Goal: Transaction & Acquisition: Purchase product/service

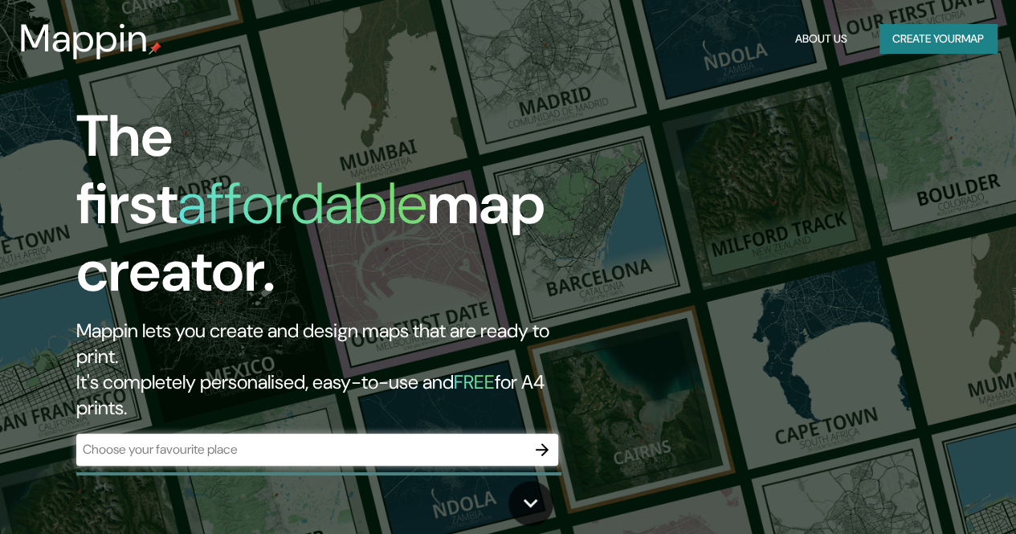
click at [304, 434] on div "​" at bounding box center [317, 450] width 482 height 32
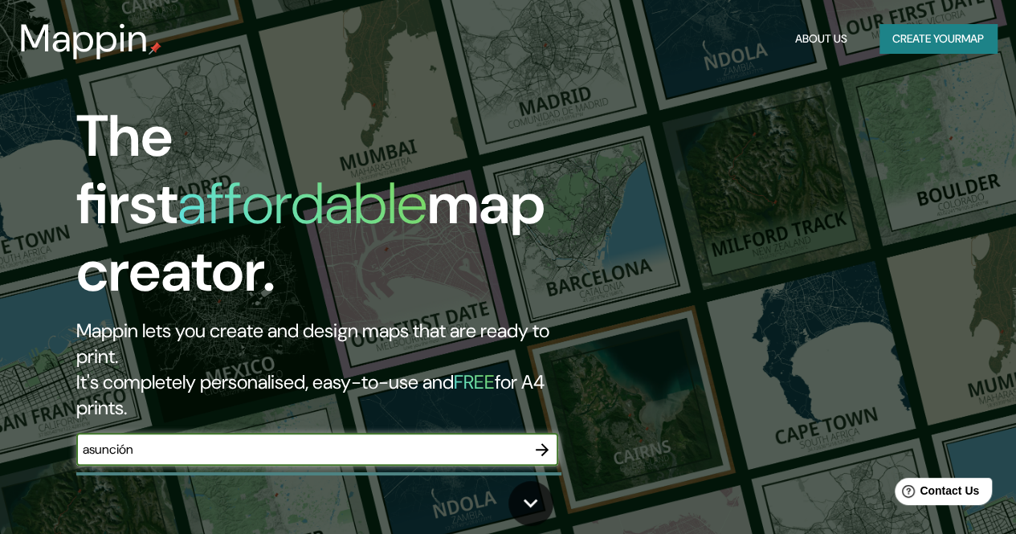
type input "asunción"
click at [545, 440] on icon "button" at bounding box center [542, 449] width 19 height 19
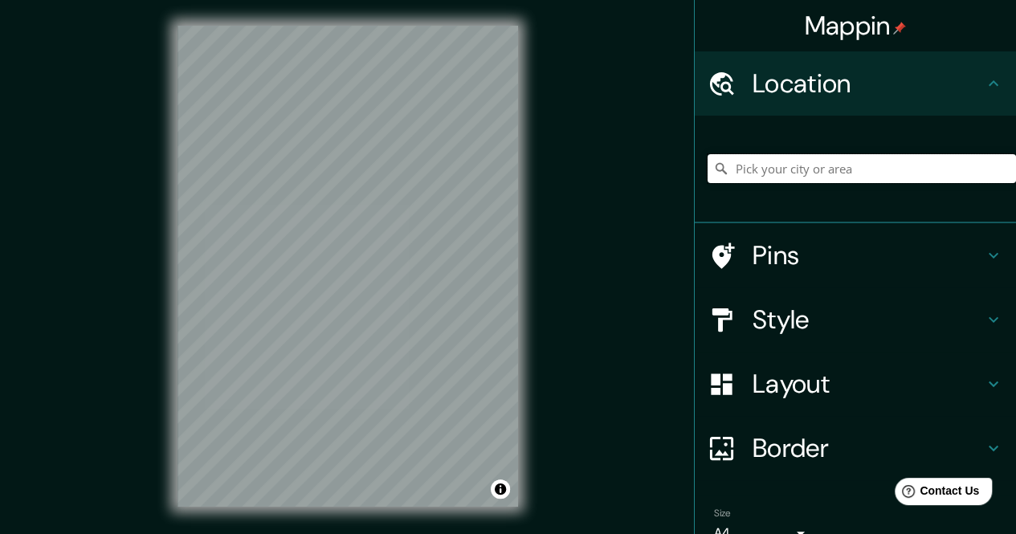
click at [841, 169] on input "Pick your city or area" at bounding box center [862, 168] width 308 height 29
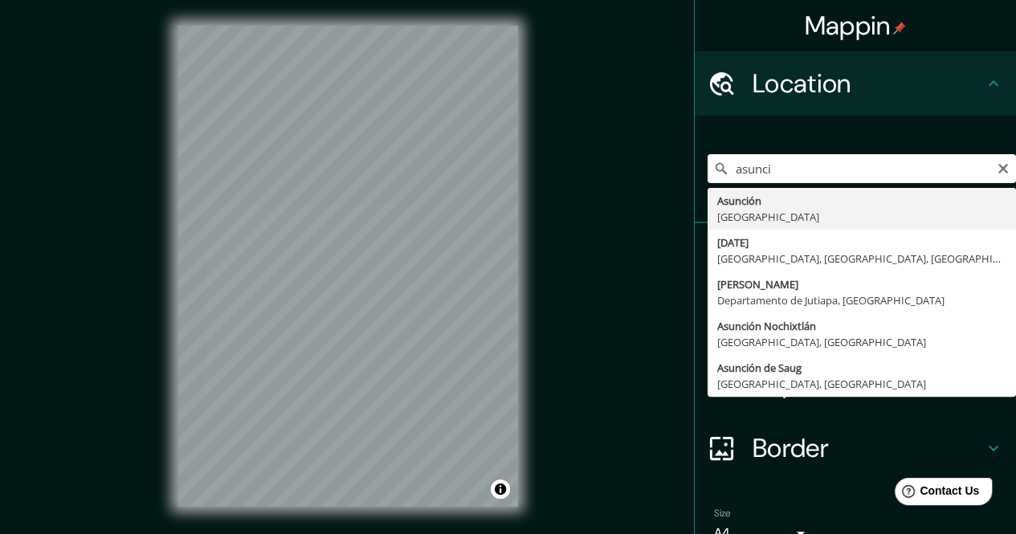
type input "[GEOGRAPHIC_DATA], [GEOGRAPHIC_DATA]"
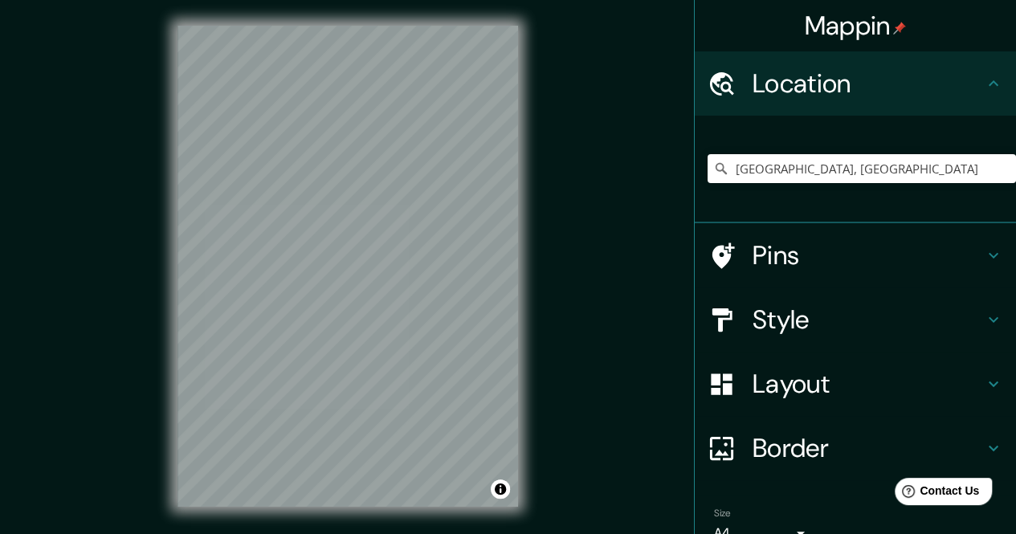
click at [892, 316] on h4 "Style" at bounding box center [868, 320] width 231 height 32
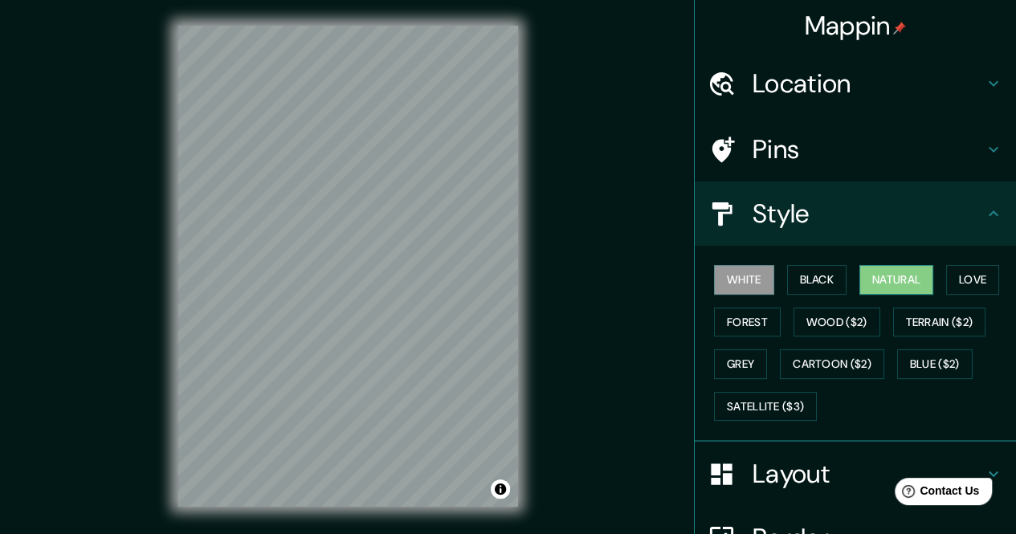
click at [880, 277] on button "Natural" at bounding box center [896, 280] width 74 height 30
click at [840, 266] on div "White Black Natural Love Forest Wood ($2) Terrain ($2) Grey Cartoon ($2) Blue (…" at bounding box center [862, 343] width 308 height 169
click at [811, 275] on button "Black" at bounding box center [817, 280] width 60 height 30
click at [749, 280] on button "White" at bounding box center [744, 280] width 60 height 30
click at [961, 282] on button "Love" at bounding box center [972, 280] width 53 height 30
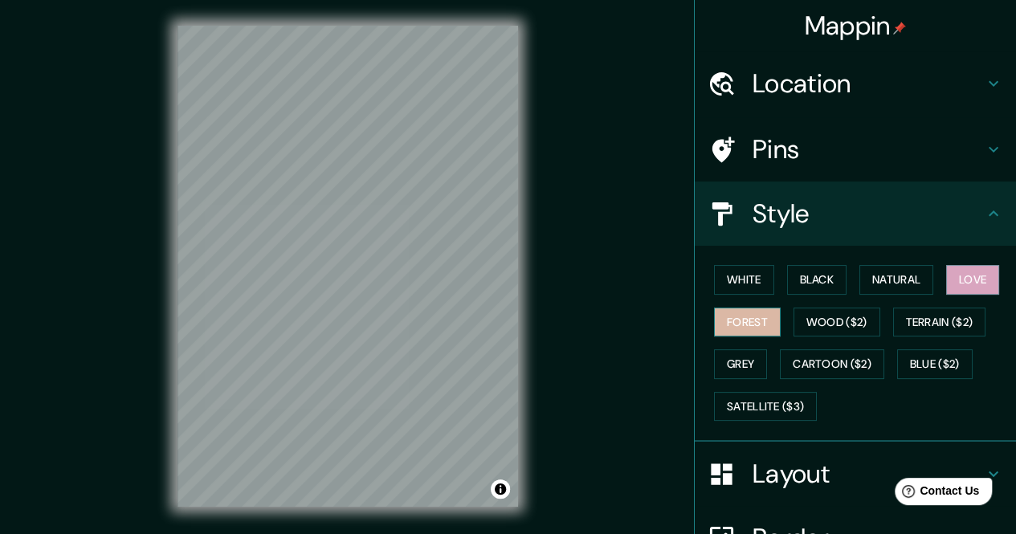
click at [724, 316] on button "Forest" at bounding box center [747, 323] width 67 height 30
click at [752, 351] on button "Grey" at bounding box center [740, 364] width 53 height 30
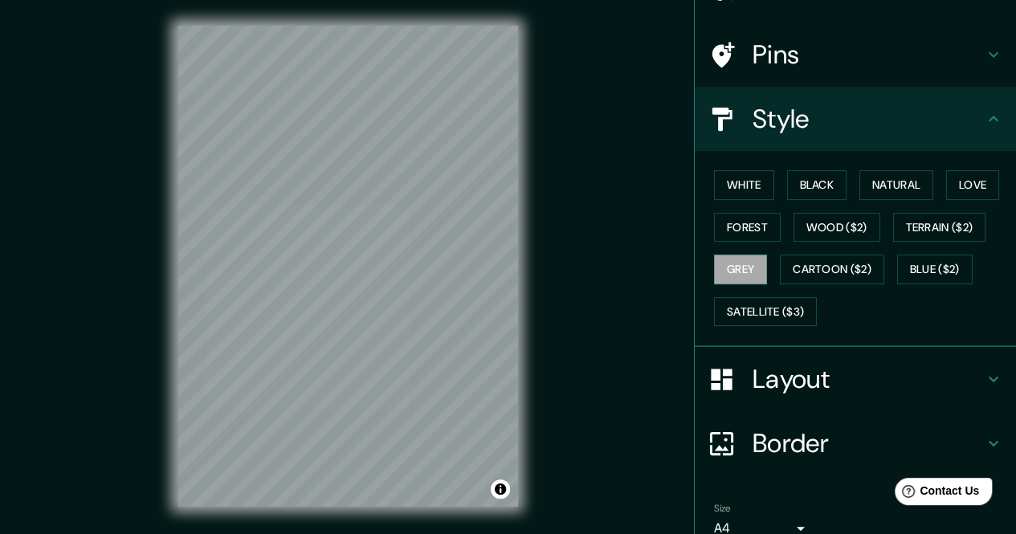
scroll to position [167, 0]
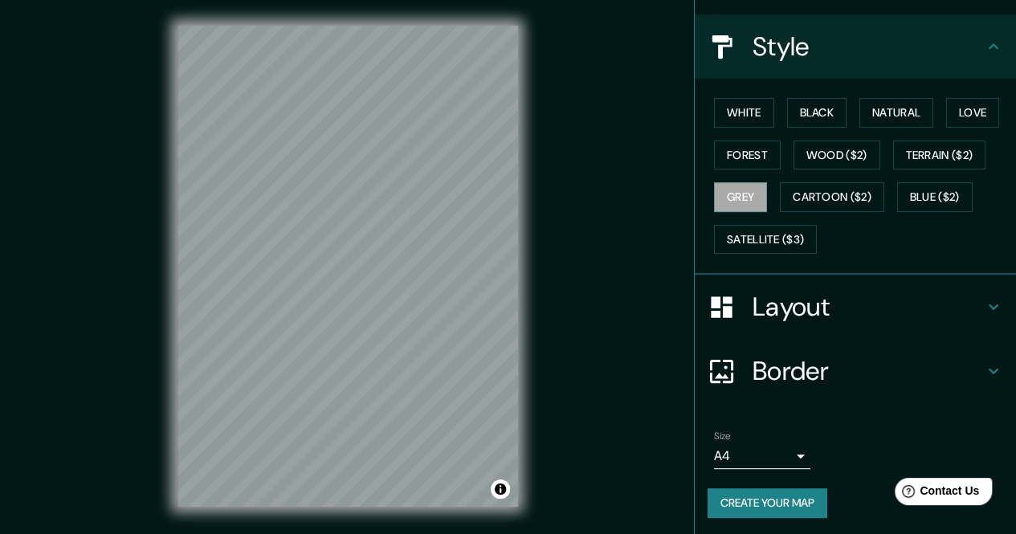
click at [827, 311] on h4 "Layout" at bounding box center [868, 307] width 231 height 32
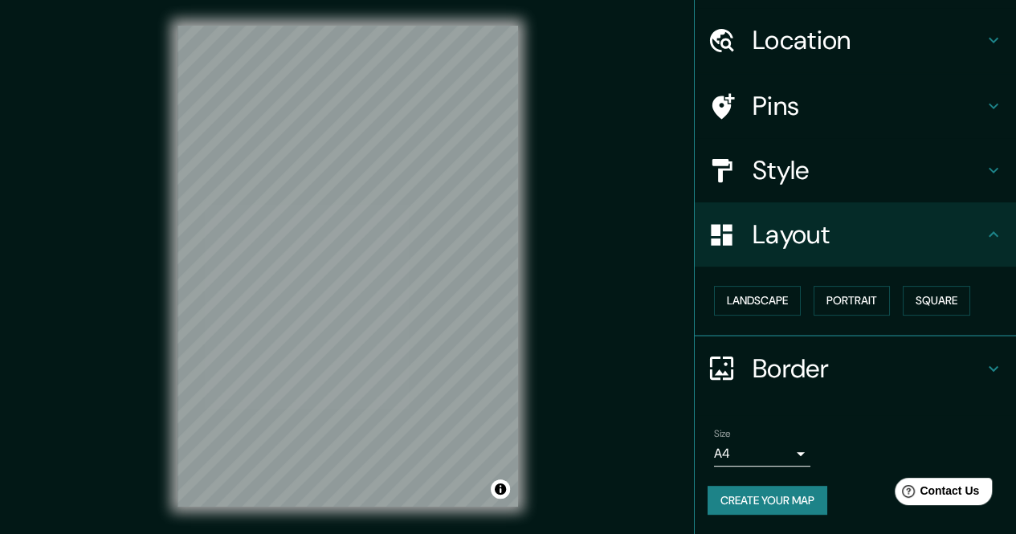
scroll to position [42, 0]
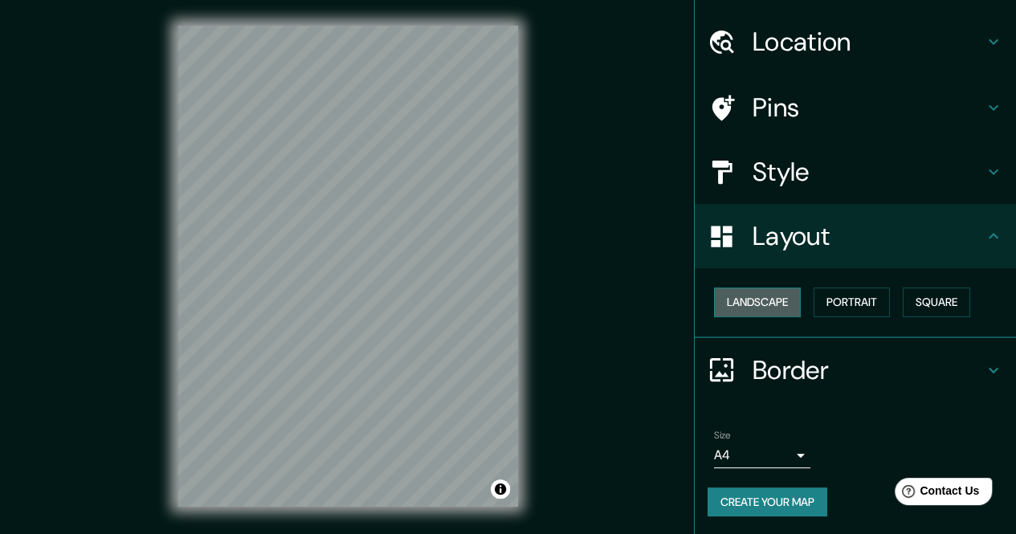
click at [777, 301] on button "Landscape" at bounding box center [757, 303] width 87 height 30
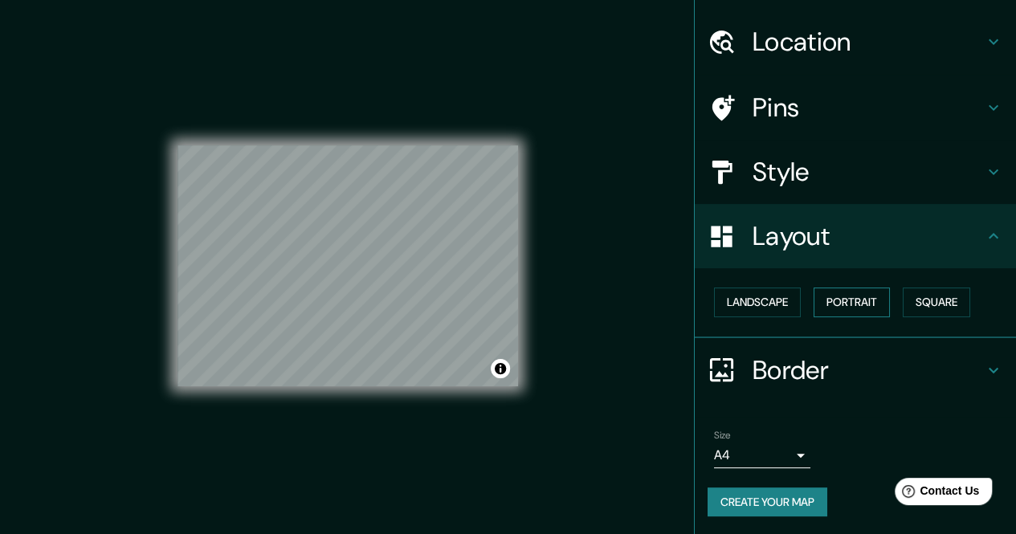
click at [858, 300] on button "Portrait" at bounding box center [852, 303] width 76 height 30
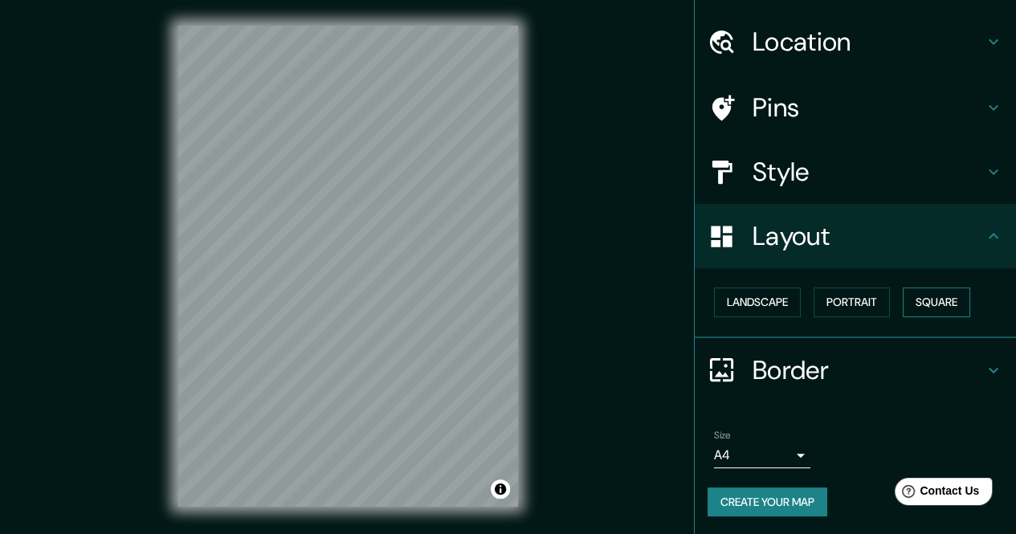
click at [924, 306] on button "Square" at bounding box center [936, 303] width 67 height 30
